Goal: Find specific fact: Find specific fact

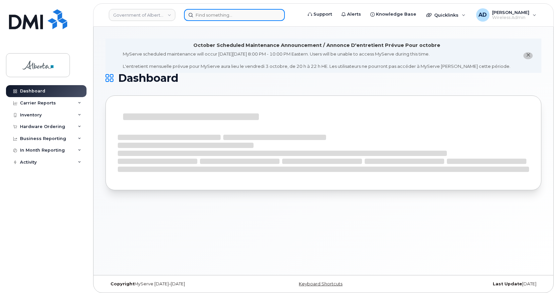
click at [219, 16] on input at bounding box center [234, 15] width 101 height 12
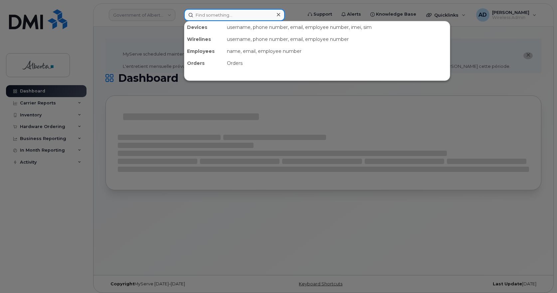
paste input "Kathryn Webster"
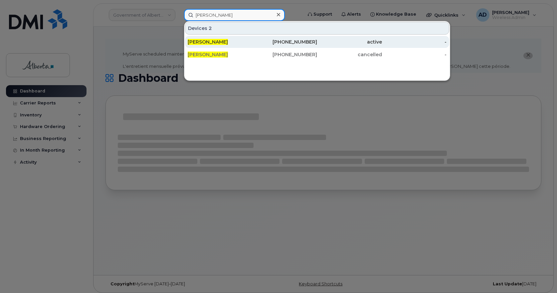
type input "Kathryn Webster"
click at [219, 41] on span "Kathryn Webster" at bounding box center [208, 42] width 40 height 6
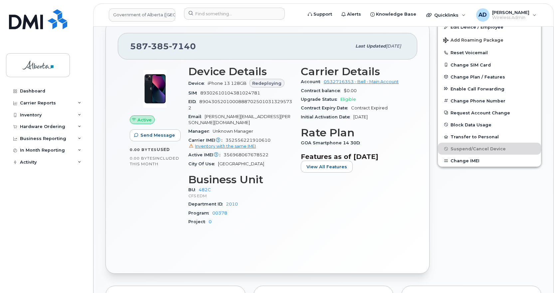
scroll to position [333, 0]
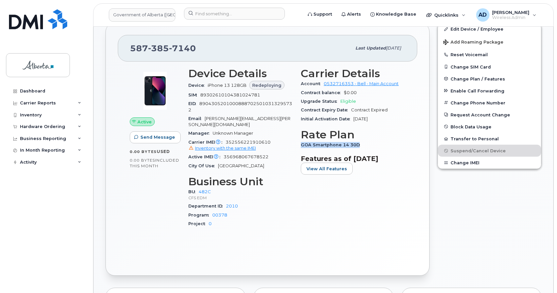
drag, startPoint x: 360, startPoint y: 144, endPoint x: 298, endPoint y: 143, distance: 61.6
click at [298, 143] on div "Carrier Details Account 0532716353 - Bell - Main Account Contract balance $0.00…" at bounding box center [353, 151] width 112 height 174
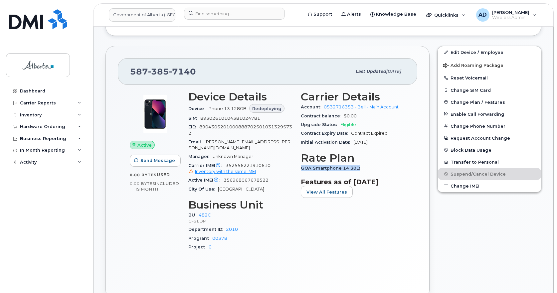
scroll to position [266, 0]
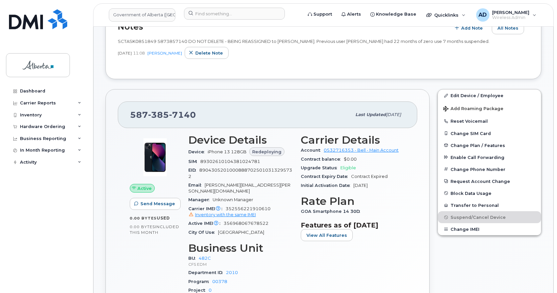
click at [204, 116] on div "587 385 7140" at bounding box center [240, 115] width 221 height 14
drag, startPoint x: 171, startPoint y: 113, endPoint x: 223, endPoint y: 118, distance: 52.8
click at [223, 118] on div "587 385 7140" at bounding box center [240, 115] width 221 height 14
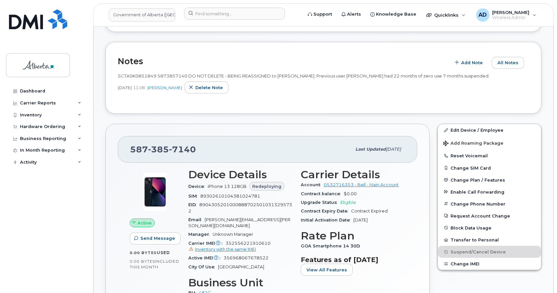
scroll to position [200, 0]
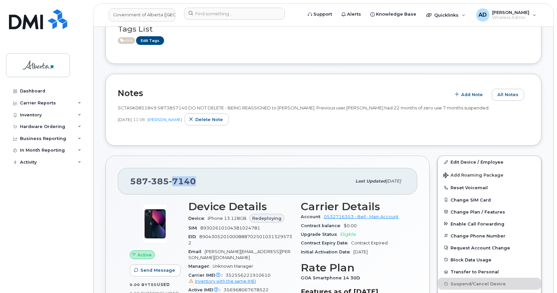
drag, startPoint x: 173, startPoint y: 179, endPoint x: 201, endPoint y: 182, distance: 28.1
click at [201, 182] on div "587 385 7140" at bounding box center [240, 181] width 221 height 14
click at [237, 188] on div "587 385 7140 Last updated Sep 25, 2025" at bounding box center [267, 181] width 299 height 27
click at [203, 182] on div "587 385 7140" at bounding box center [240, 181] width 221 height 14
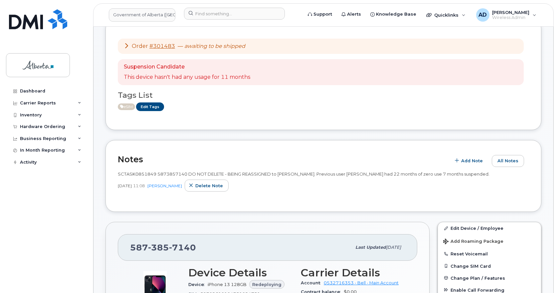
scroll to position [133, 0]
click at [174, 249] on span "7140" at bounding box center [182, 248] width 27 height 10
copy span "587 385 7140"
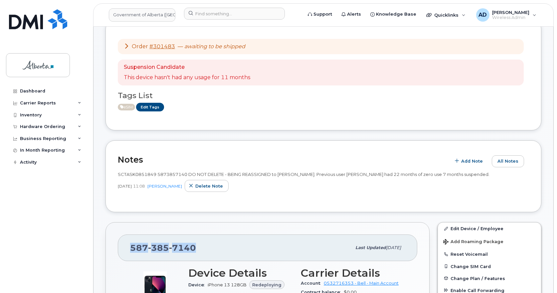
click at [210, 247] on div "587 385 7140" at bounding box center [240, 248] width 221 height 14
copy span "587 385 7140"
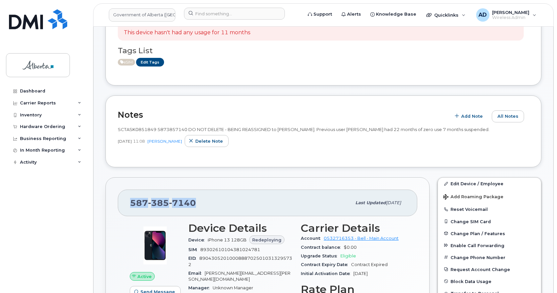
scroll to position [166, 0]
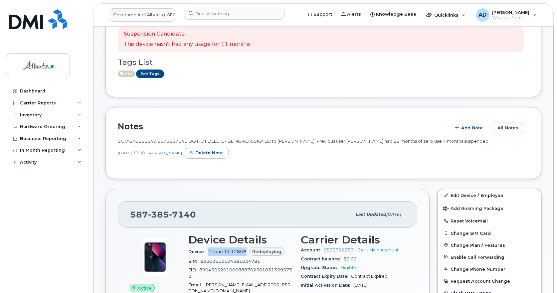
drag, startPoint x: 207, startPoint y: 253, endPoint x: 246, endPoint y: 252, distance: 39.3
click at [246, 252] on div "Device iPhone 13 128GB Redeploying" at bounding box center [240, 251] width 104 height 11
drag, startPoint x: 131, startPoint y: 214, endPoint x: 205, endPoint y: 208, distance: 74.8
click at [205, 208] on div "587 385 7140" at bounding box center [240, 215] width 221 height 14
drag, startPoint x: 207, startPoint y: 252, endPoint x: 251, endPoint y: 255, distance: 44.4
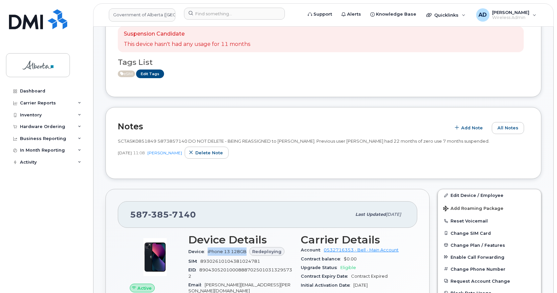
click at [251, 255] on div "Device iPhone 13 128GB Redeploying" at bounding box center [240, 251] width 104 height 11
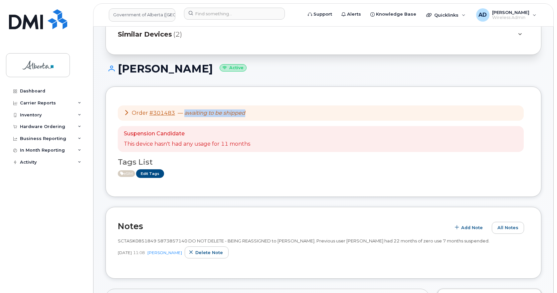
drag, startPoint x: 265, startPoint y: 114, endPoint x: 183, endPoint y: 114, distance: 82.8
click at [183, 114] on div "Order #301483 — awaiting to be shipped" at bounding box center [321, 113] width 406 height 16
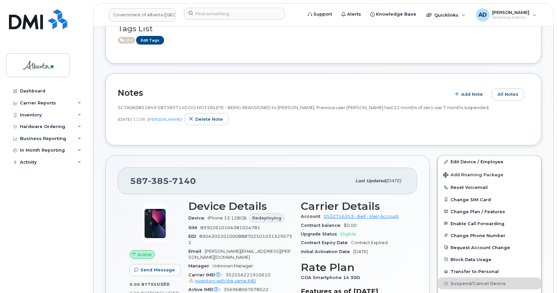
scroll to position [266, 0]
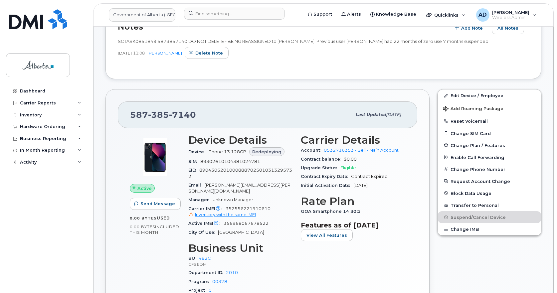
click at [163, 113] on span "385" at bounding box center [158, 115] width 21 height 10
copy span "587 385 7140"
click at [223, 14] on input at bounding box center [234, 14] width 101 height 12
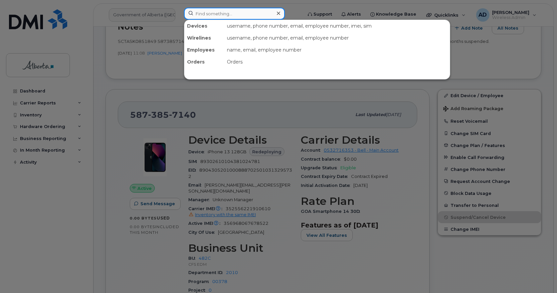
paste input "[PERSON_NAME]"
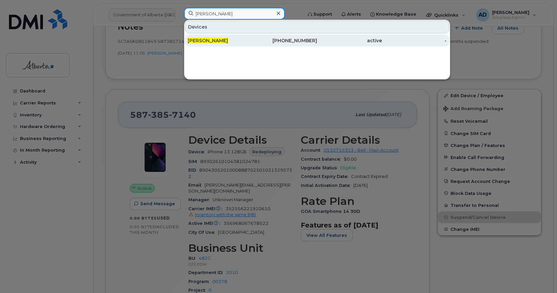
type input "[PERSON_NAME]"
drag, startPoint x: 208, startPoint y: 40, endPoint x: 233, endPoint y: 41, distance: 25.3
click at [208, 40] on span "[PERSON_NAME]" at bounding box center [208, 41] width 40 height 6
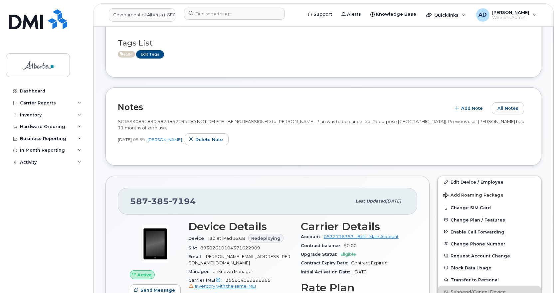
scroll to position [166, 0]
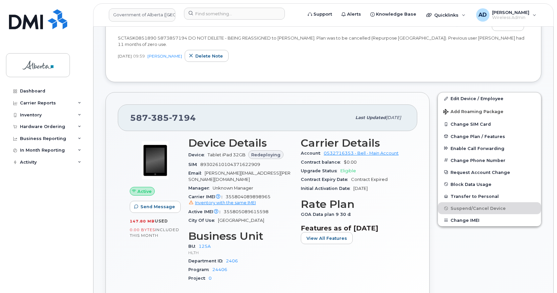
click at [184, 116] on span "7194" at bounding box center [182, 118] width 27 height 10
copy span "[PHONE_NUMBER]"
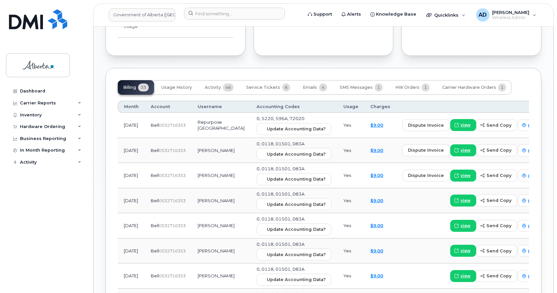
scroll to position [566, 0]
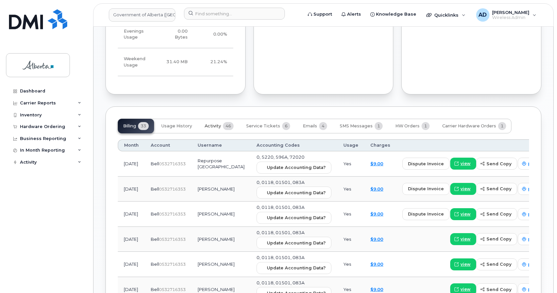
click at [227, 122] on span "46" at bounding box center [228, 126] width 11 height 8
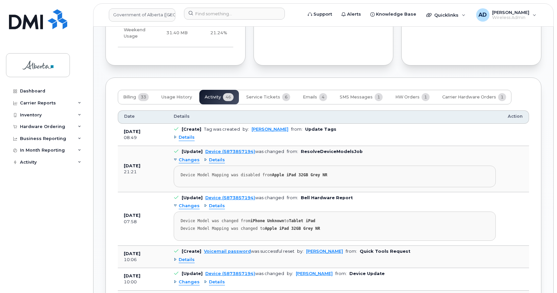
scroll to position [632, 0]
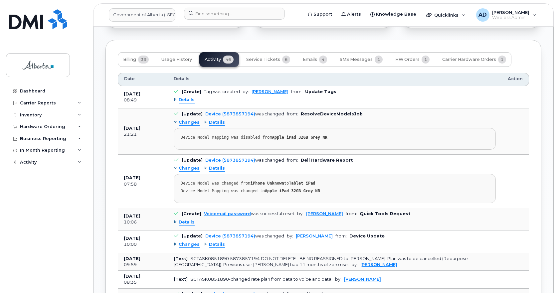
click at [186, 165] on span "Changes" at bounding box center [189, 168] width 21 height 6
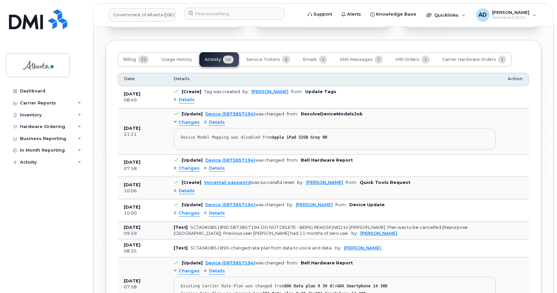
click at [194, 165] on span "Changes" at bounding box center [189, 168] width 21 height 6
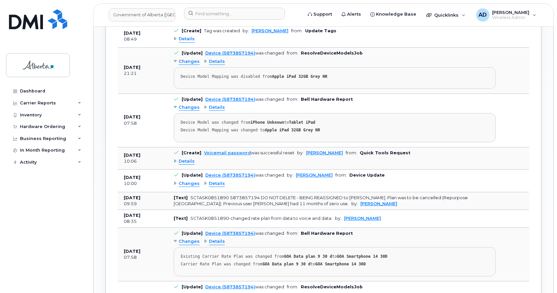
scroll to position [699, 0]
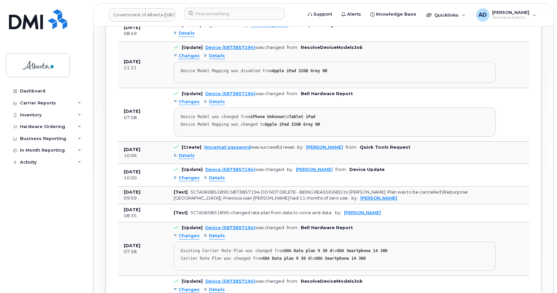
click at [191, 175] on span "Changes" at bounding box center [189, 178] width 21 height 6
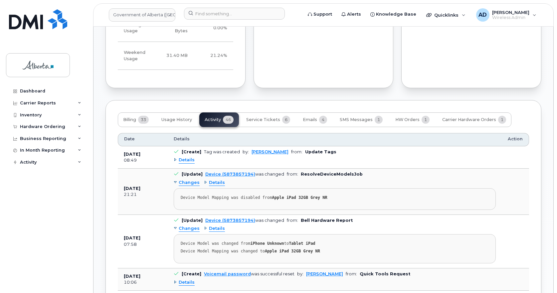
scroll to position [566, 0]
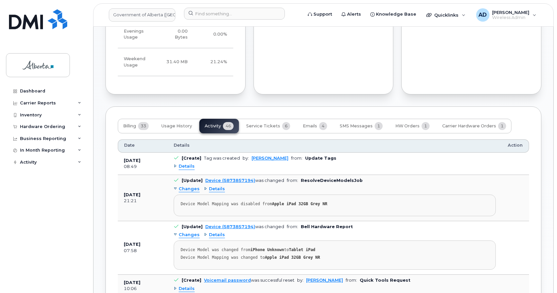
click at [185, 186] on span "Changes" at bounding box center [189, 189] width 21 height 6
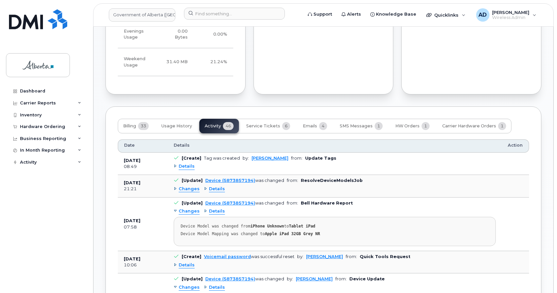
click at [188, 163] on span "Details" at bounding box center [187, 166] width 16 height 6
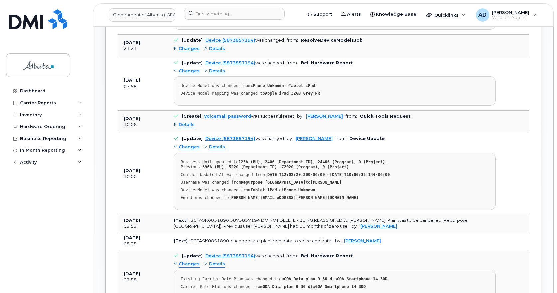
scroll to position [865, 0]
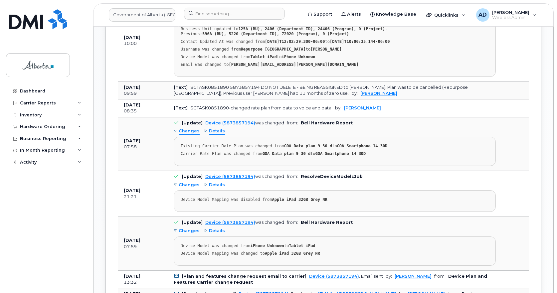
click at [194, 134] on span "Changes" at bounding box center [189, 131] width 21 height 6
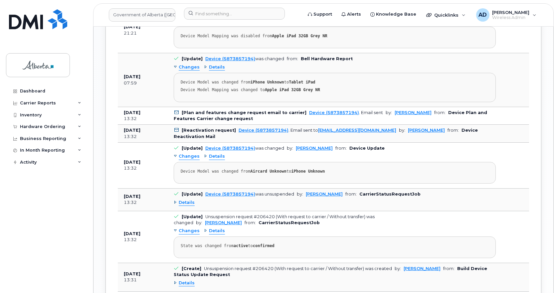
scroll to position [998, 0]
click at [186, 159] on span "Changes" at bounding box center [189, 156] width 21 height 6
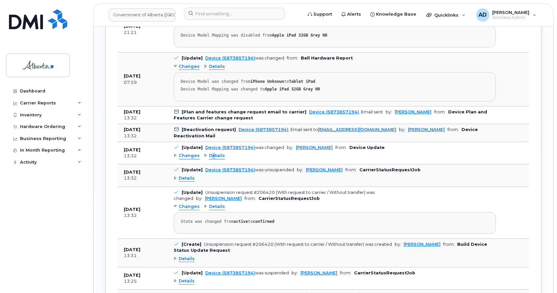
click at [212, 159] on span "Details" at bounding box center [217, 156] width 16 height 6
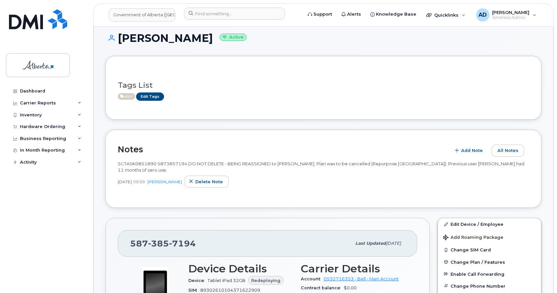
scroll to position [100, 0]
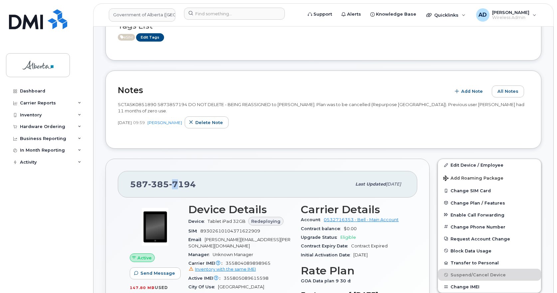
click at [175, 184] on span "7194" at bounding box center [182, 184] width 27 height 10
click at [175, 183] on span "7194" at bounding box center [182, 184] width 27 height 10
copy span "[PHONE_NUMBER]"
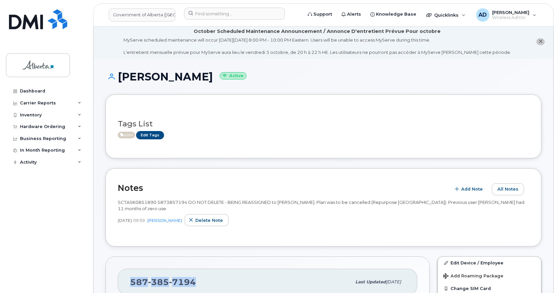
scroll to position [0, 0]
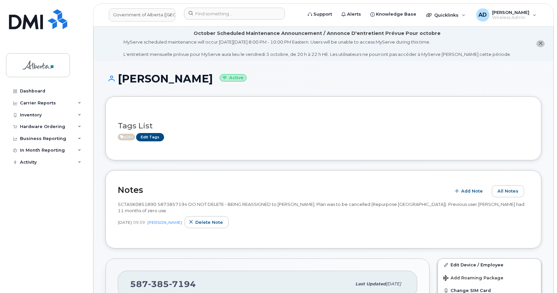
click at [132, 82] on h1 "[PERSON_NAME] Active" at bounding box center [323, 79] width 436 height 12
copy h1 "[PERSON_NAME]"
click at [184, 78] on h1 "[PERSON_NAME] Active" at bounding box center [323, 79] width 436 height 12
click at [206, 13] on input at bounding box center [234, 14] width 101 height 12
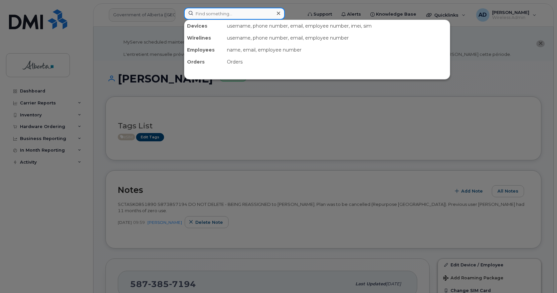
paste input "1 780 850 1260"
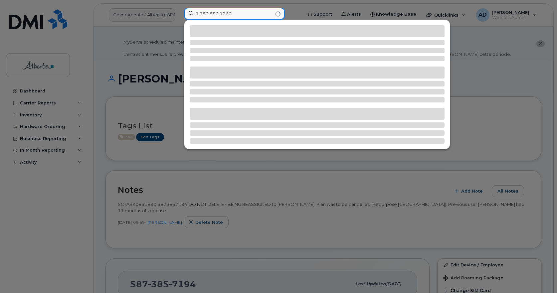
click at [201, 12] on input "1 780 850 1260" at bounding box center [234, 14] width 101 height 12
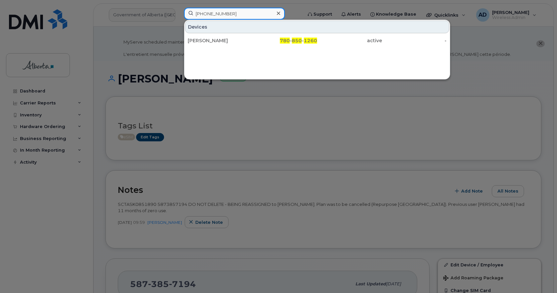
click at [206, 14] on input "[PHONE_NUMBER]" at bounding box center [234, 14] width 101 height 12
click at [216, 13] on input "780850 1260" at bounding box center [234, 14] width 101 height 12
type input "7808501260"
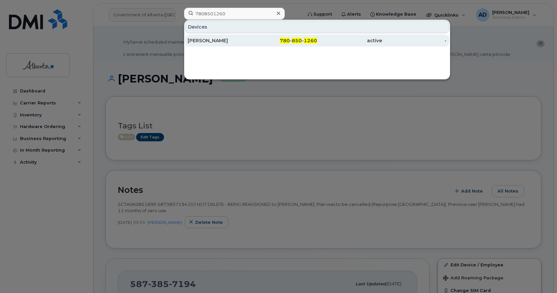
click at [214, 41] on div "[PERSON_NAME]" at bounding box center [220, 40] width 65 height 7
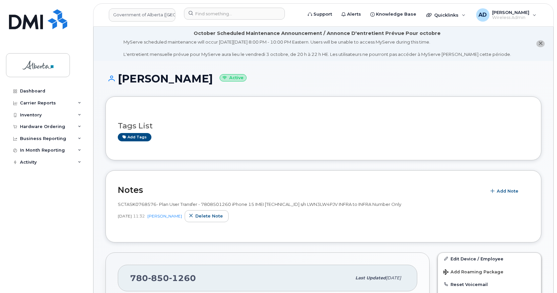
click at [166, 77] on h1 "[PERSON_NAME] Active" at bounding box center [323, 79] width 436 height 12
copy h1 "[PERSON_NAME]"
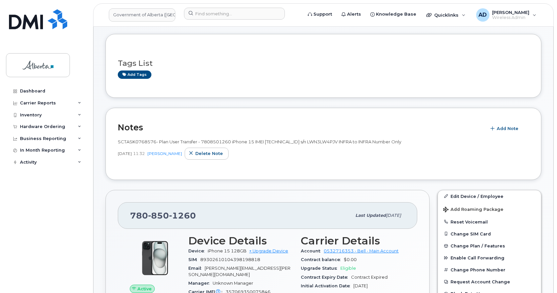
scroll to position [133, 0]
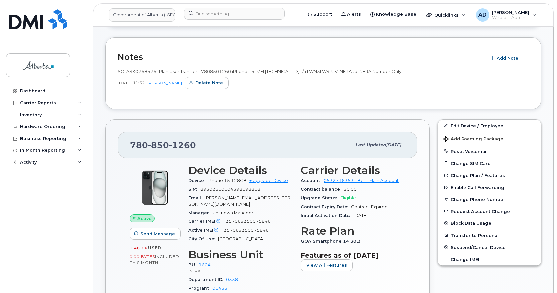
click at [187, 147] on span "1260" at bounding box center [182, 145] width 27 height 10
copy span "780 850 1260"
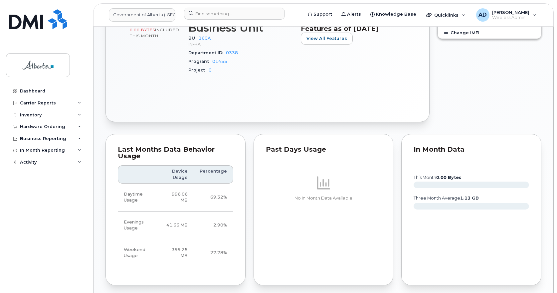
scroll to position [266, 0]
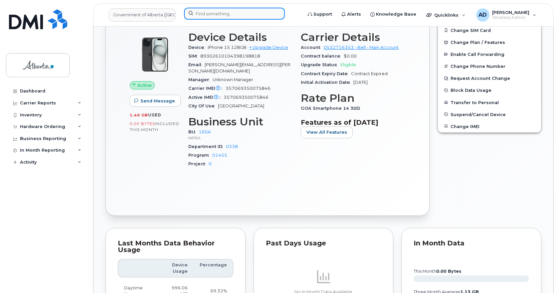
click at [233, 13] on input at bounding box center [234, 14] width 101 height 12
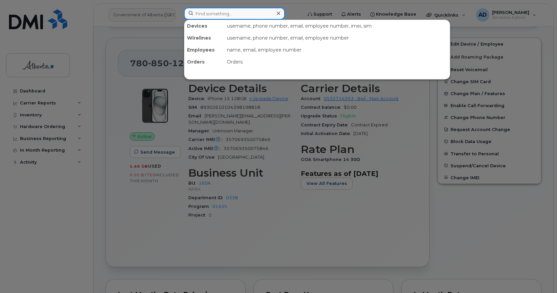
scroll to position [100, 0]
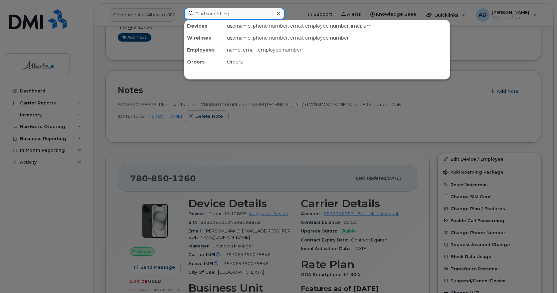
paste input "[PERSON_NAME]"
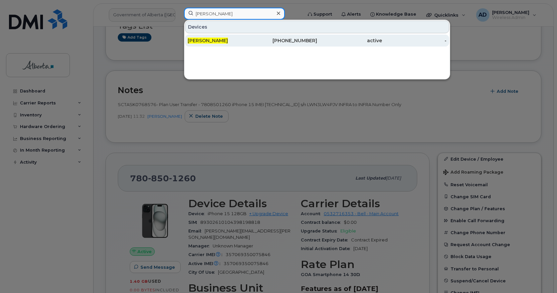
type input "[PERSON_NAME]"
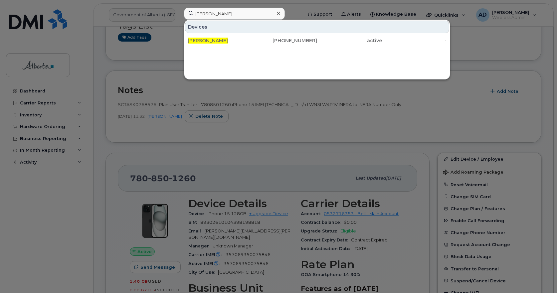
drag, startPoint x: 215, startPoint y: 41, endPoint x: 311, endPoint y: 64, distance: 98.3
click at [215, 41] on span "[PERSON_NAME]" at bounding box center [208, 41] width 40 height 6
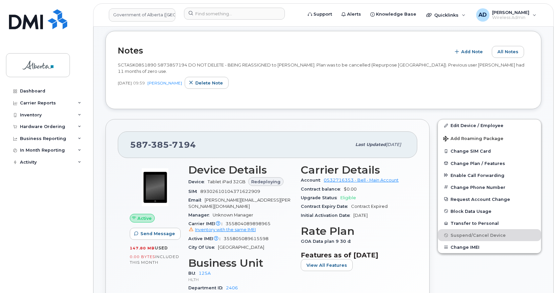
scroll to position [133, 0]
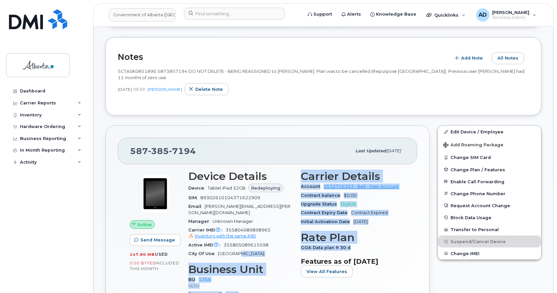
drag, startPoint x: 310, startPoint y: 250, endPoint x: 296, endPoint y: 250, distance: 14.6
click at [296, 250] on div "Device Details Device Tablet iPad 32GB Redeploying SIM [TECHNICAL_ID] Email [PE…" at bounding box center [296, 245] width 225 height 159
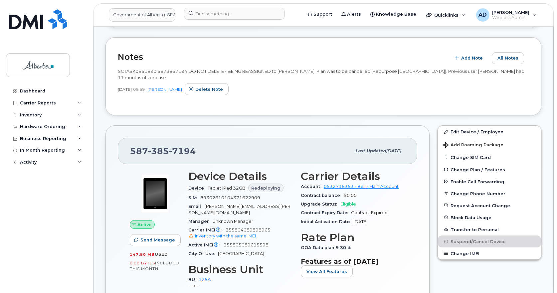
click at [302, 121] on div "[PHONE_NUMBER] Last updated [DATE] Active Send Message 147.80 MB  used 0.00 Byt…" at bounding box center [267, 244] width 332 height 246
click at [179, 152] on span "7194" at bounding box center [182, 151] width 27 height 10
copy span "[PHONE_NUMBER]"
drag, startPoint x: 208, startPoint y: 187, endPoint x: 246, endPoint y: 189, distance: 37.6
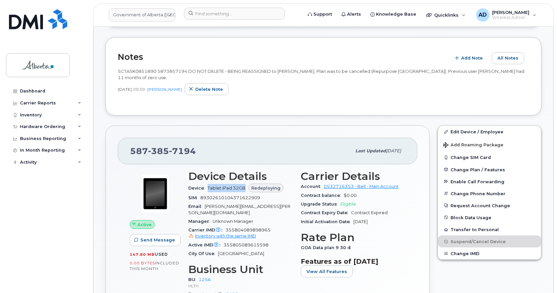
click at [246, 189] on span "Tablet iPad 32GB Redeploying" at bounding box center [246, 188] width 76 height 5
drag, startPoint x: 173, startPoint y: 149, endPoint x: 219, endPoint y: 155, distance: 46.3
click at [219, 155] on div "[PHONE_NUMBER]" at bounding box center [240, 151] width 221 height 14
click at [218, 154] on div "[PHONE_NUMBER]" at bounding box center [240, 151] width 221 height 14
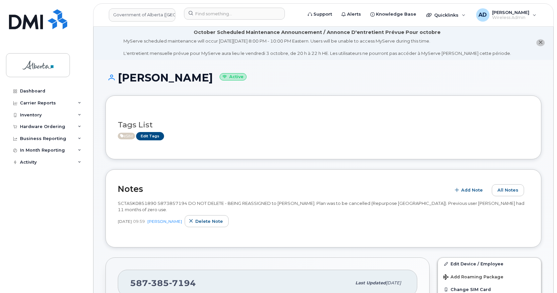
scroll to position [0, 0]
